Goal: Communication & Community: Answer question/provide support

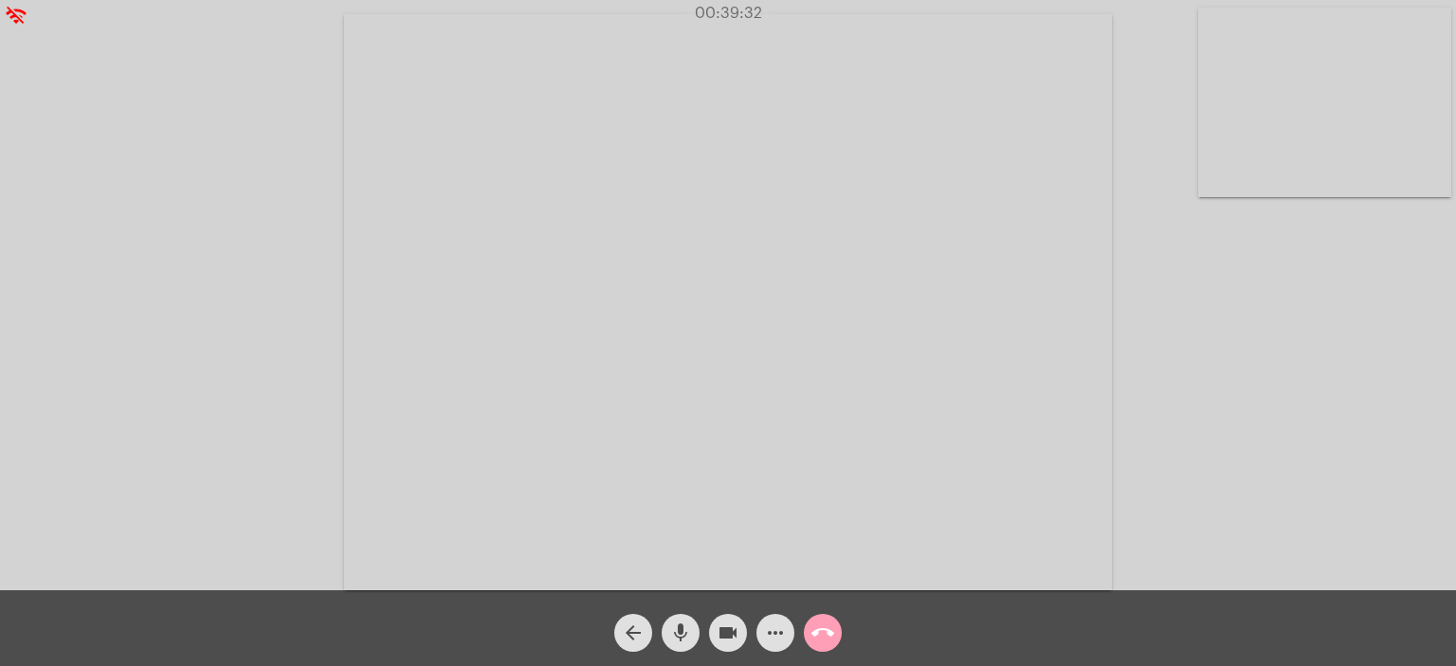
click at [834, 643] on button "call_end" at bounding box center [823, 633] width 38 height 38
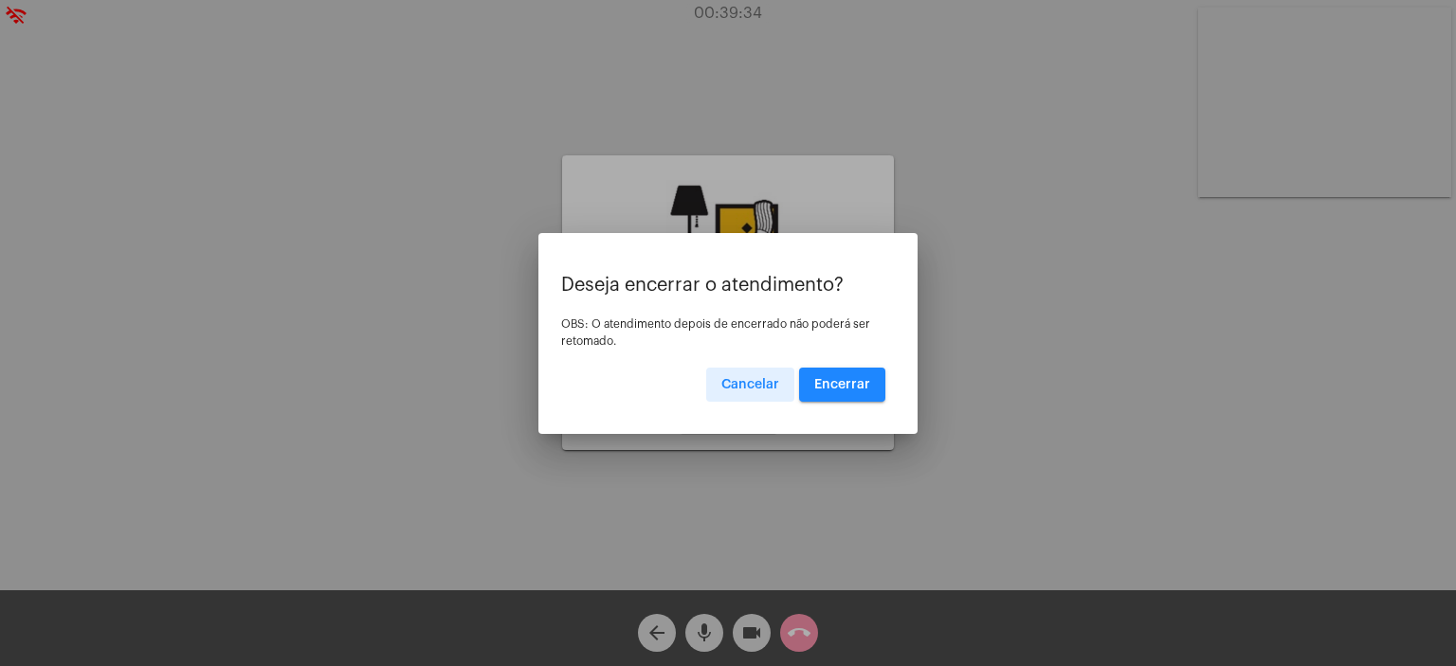
click at [845, 372] on button "Encerrar" at bounding box center [842, 385] width 86 height 34
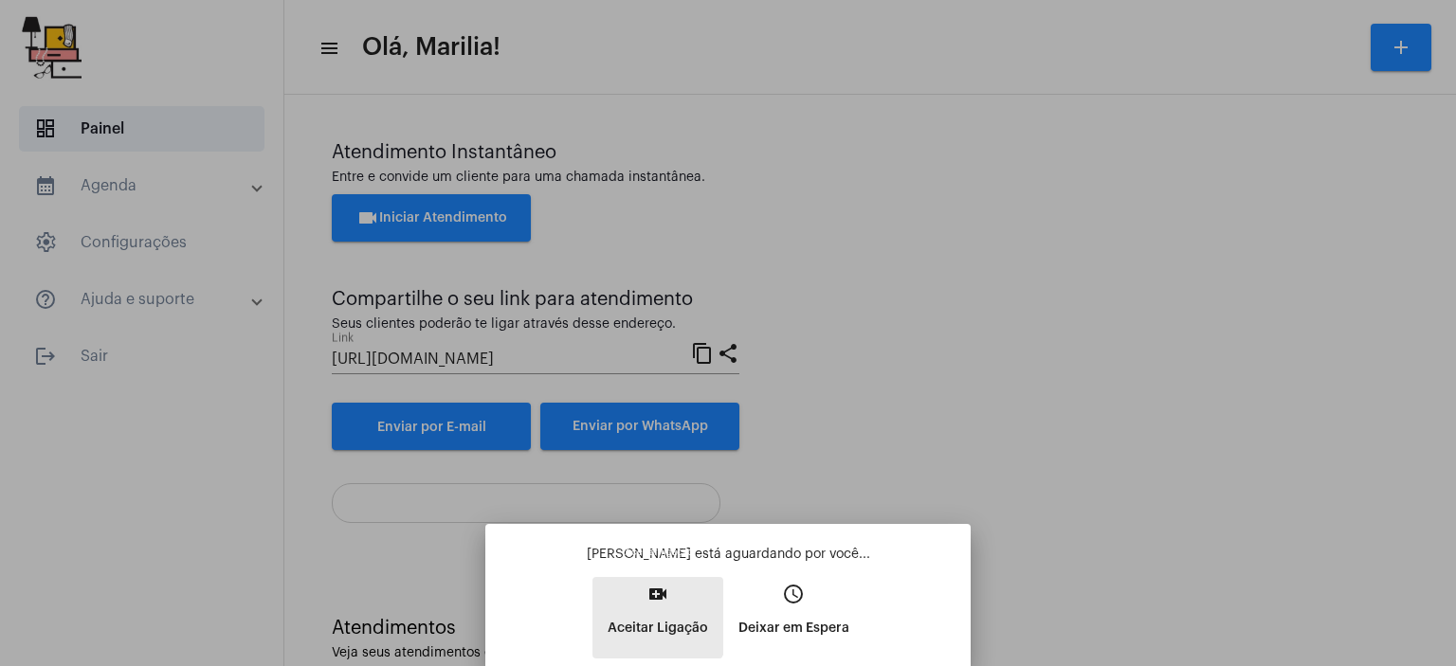
click at [637, 606] on button "video_call Aceitar Ligação" at bounding box center [657, 617] width 131 height 81
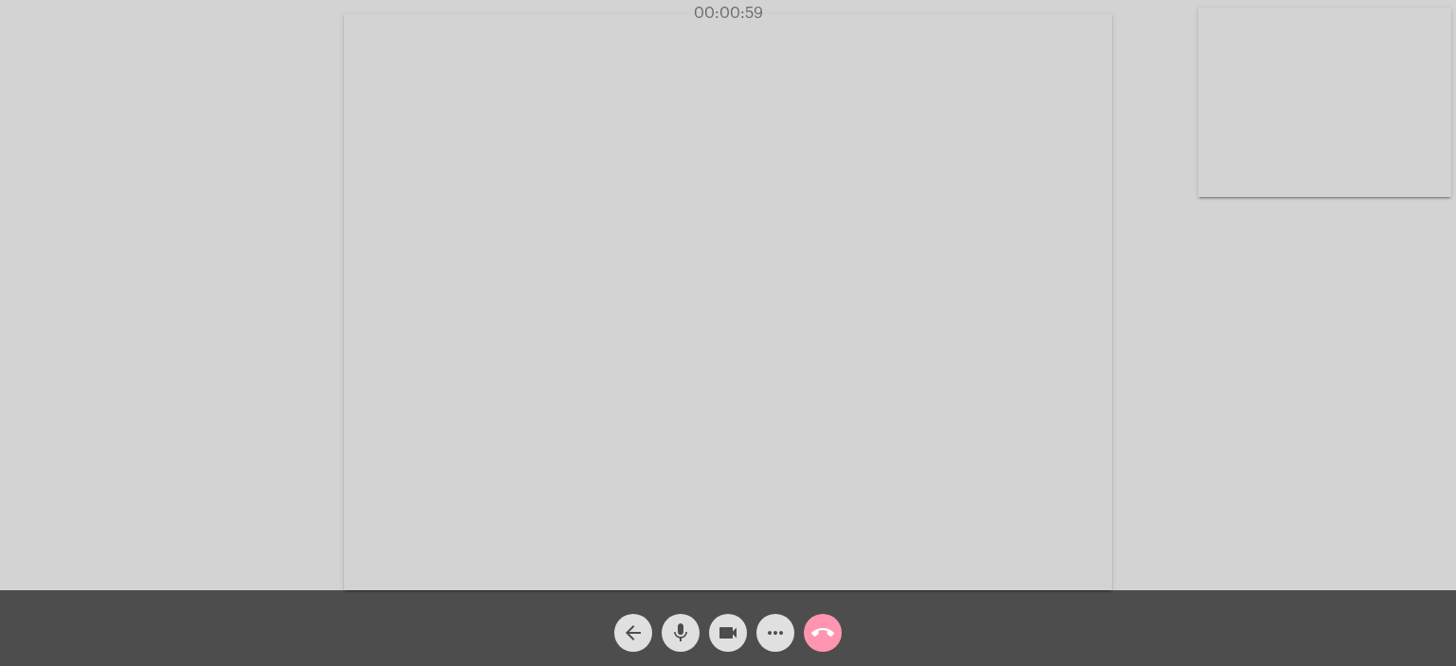
click at [1280, 118] on video at bounding box center [1324, 103] width 253 height 190
click at [262, 319] on video at bounding box center [271, 301] width 253 height 190
click at [679, 617] on span "mic" at bounding box center [680, 633] width 23 height 38
click at [679, 617] on span "mic_off" at bounding box center [680, 633] width 23 height 38
click at [679, 617] on span "mic" at bounding box center [680, 633] width 23 height 38
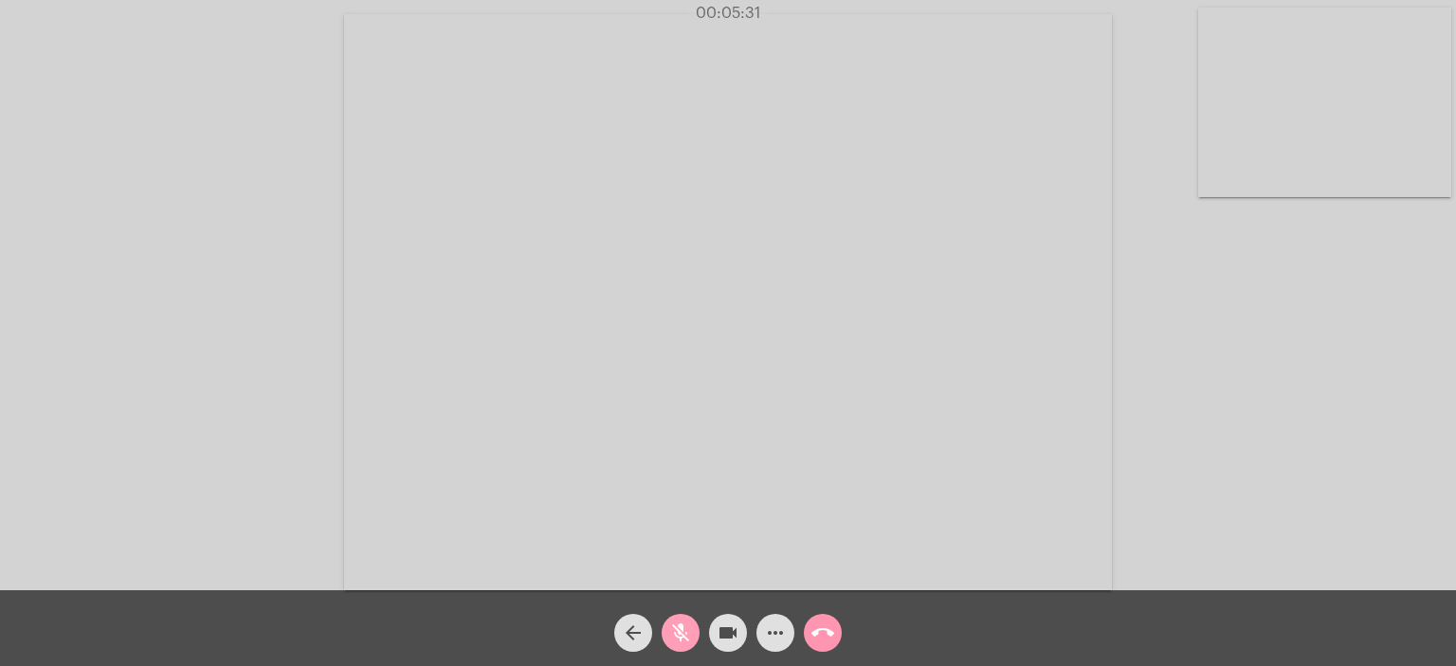
click at [679, 617] on span "mic_off" at bounding box center [680, 633] width 23 height 38
click at [679, 617] on span "mic" at bounding box center [680, 633] width 23 height 38
click at [679, 617] on span "mic_off" at bounding box center [680, 633] width 23 height 38
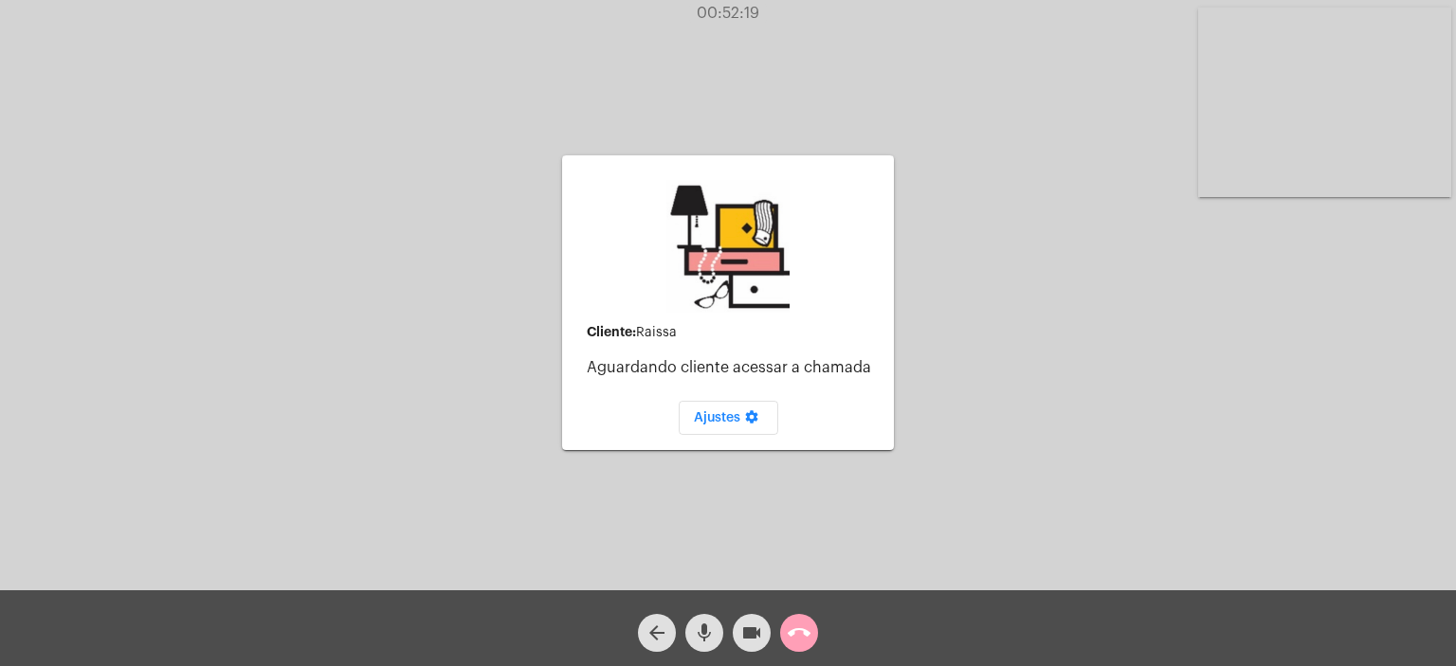
click at [790, 640] on mat-icon "call_end" at bounding box center [798, 633] width 23 height 23
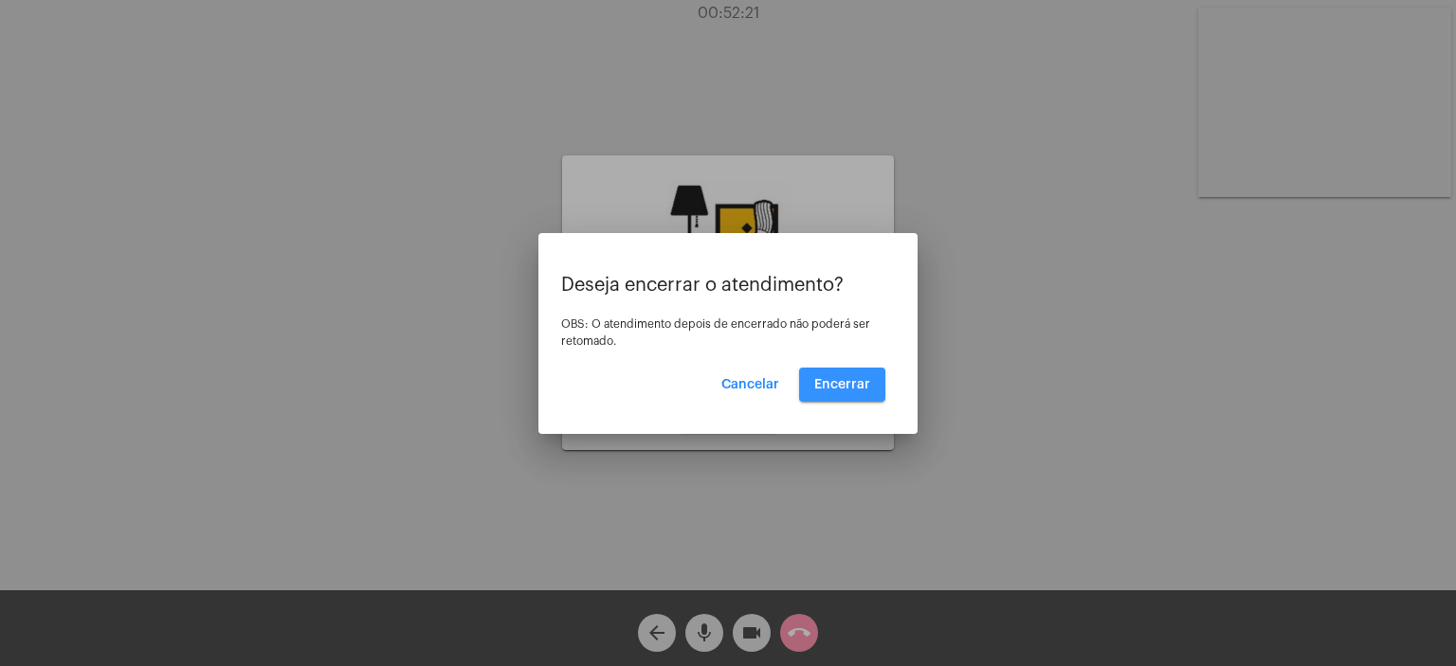
click at [845, 382] on span "Encerrar" at bounding box center [842, 384] width 56 height 13
